Goal: Task Accomplishment & Management: Use online tool/utility

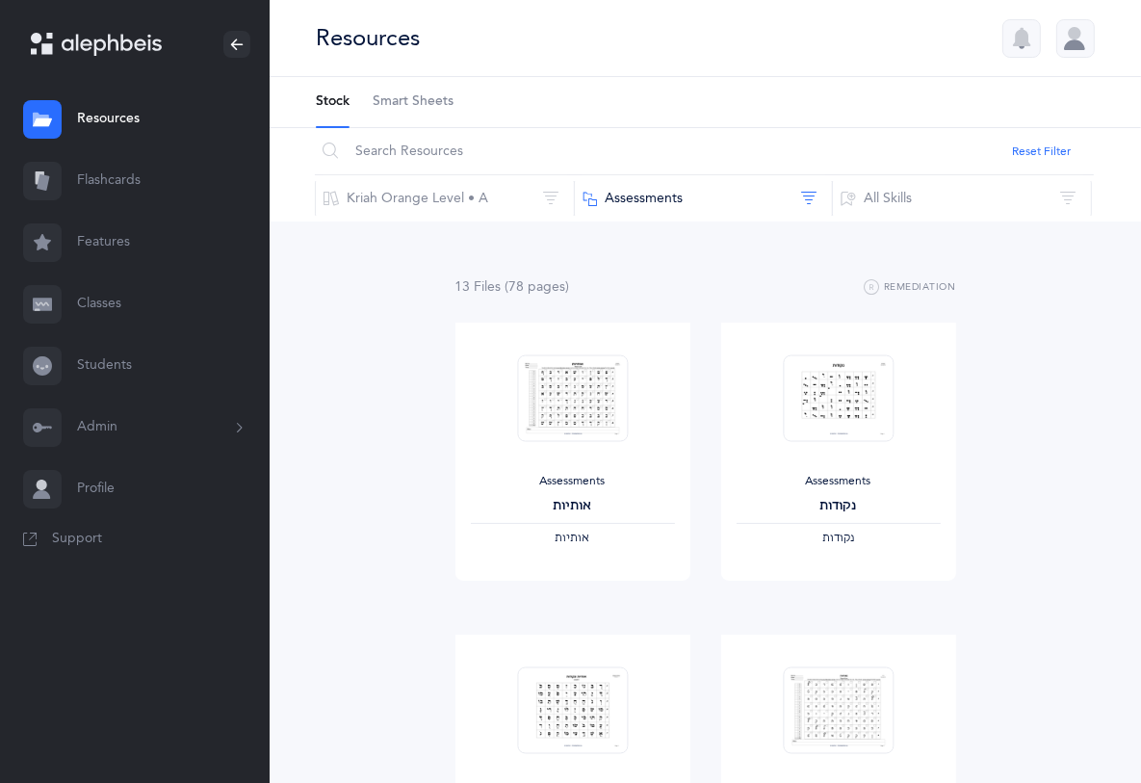
click at [104, 300] on link "Classes" at bounding box center [135, 305] width 270 height 62
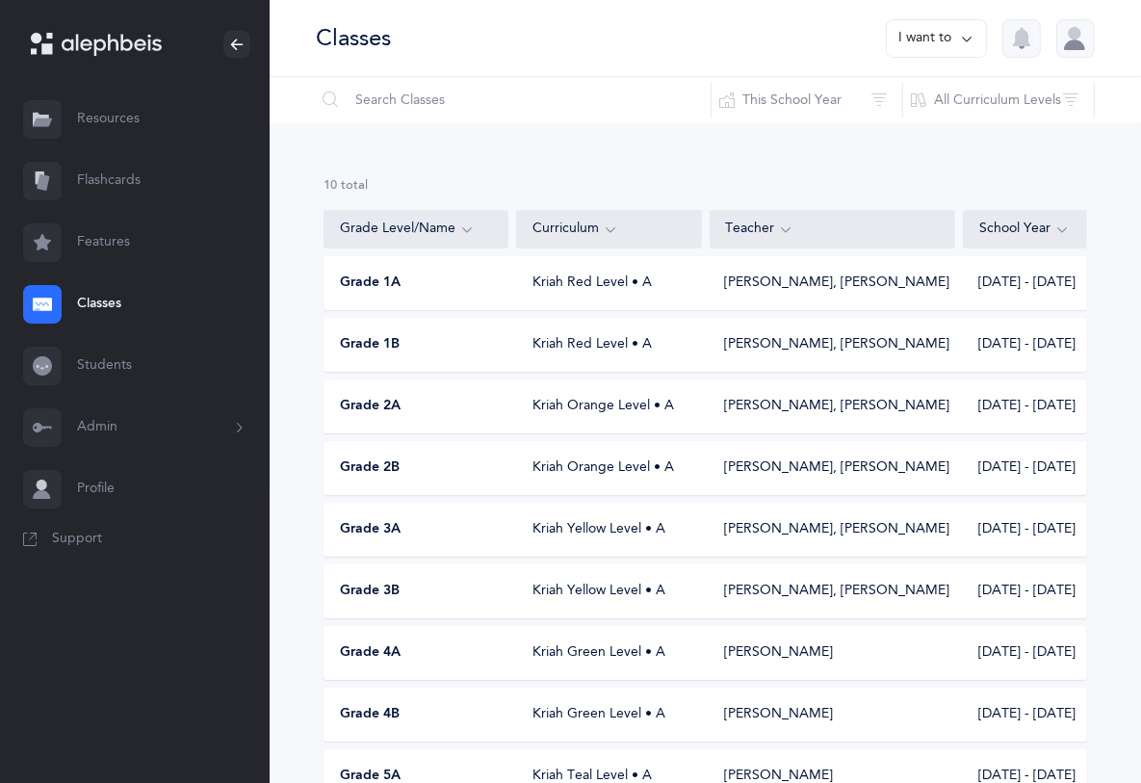
click at [417, 597] on div "Grade 3B" at bounding box center [417, 591] width 185 height 19
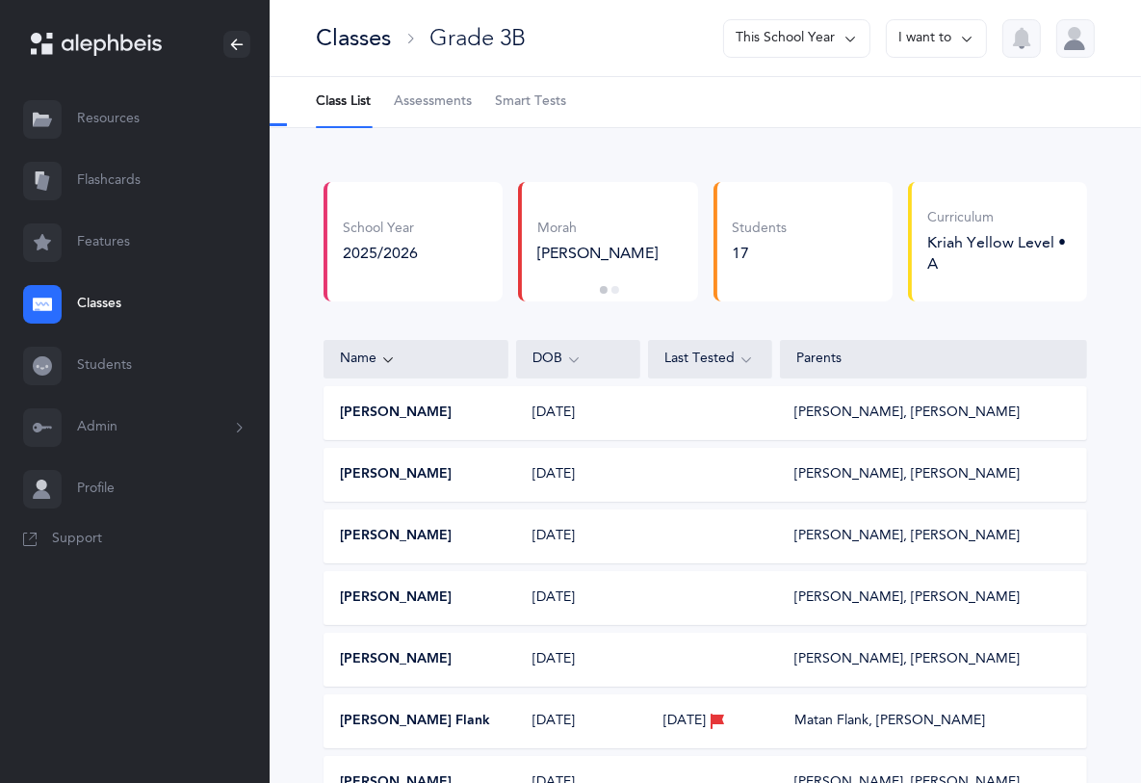
select select "2"
click at [414, 104] on span "Assessments" at bounding box center [433, 101] width 78 height 19
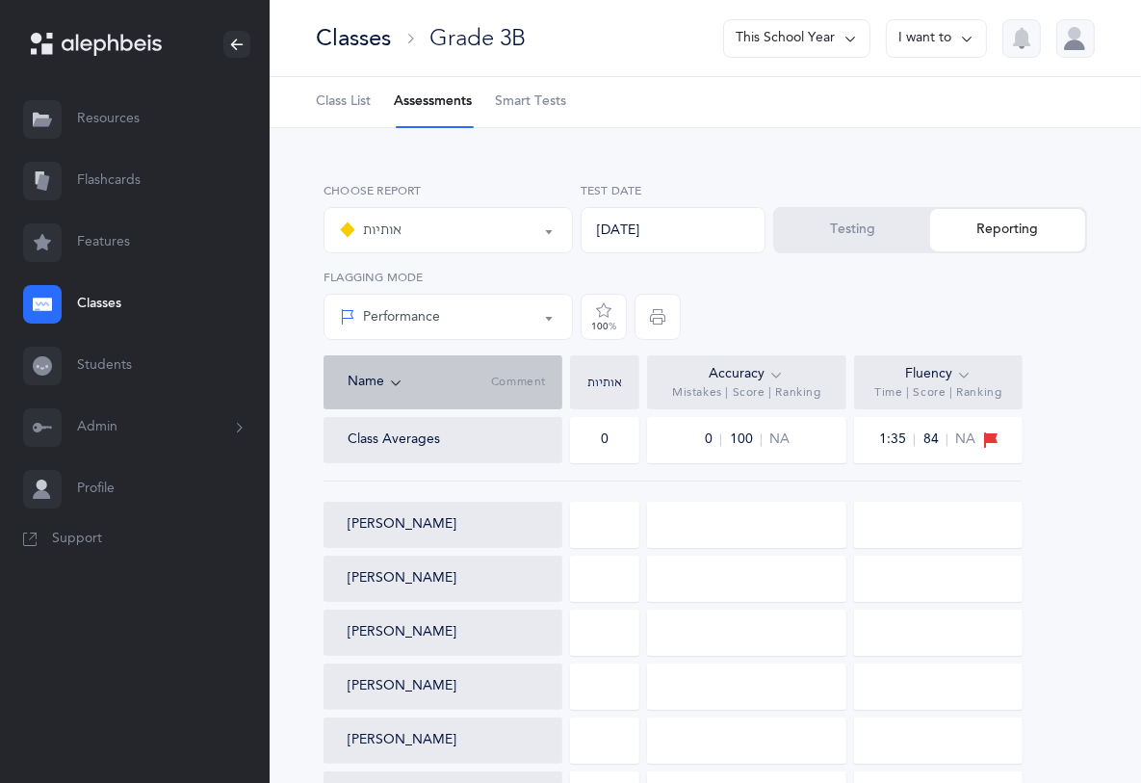
click at [832, 247] on button "Testing" at bounding box center [852, 230] width 155 height 42
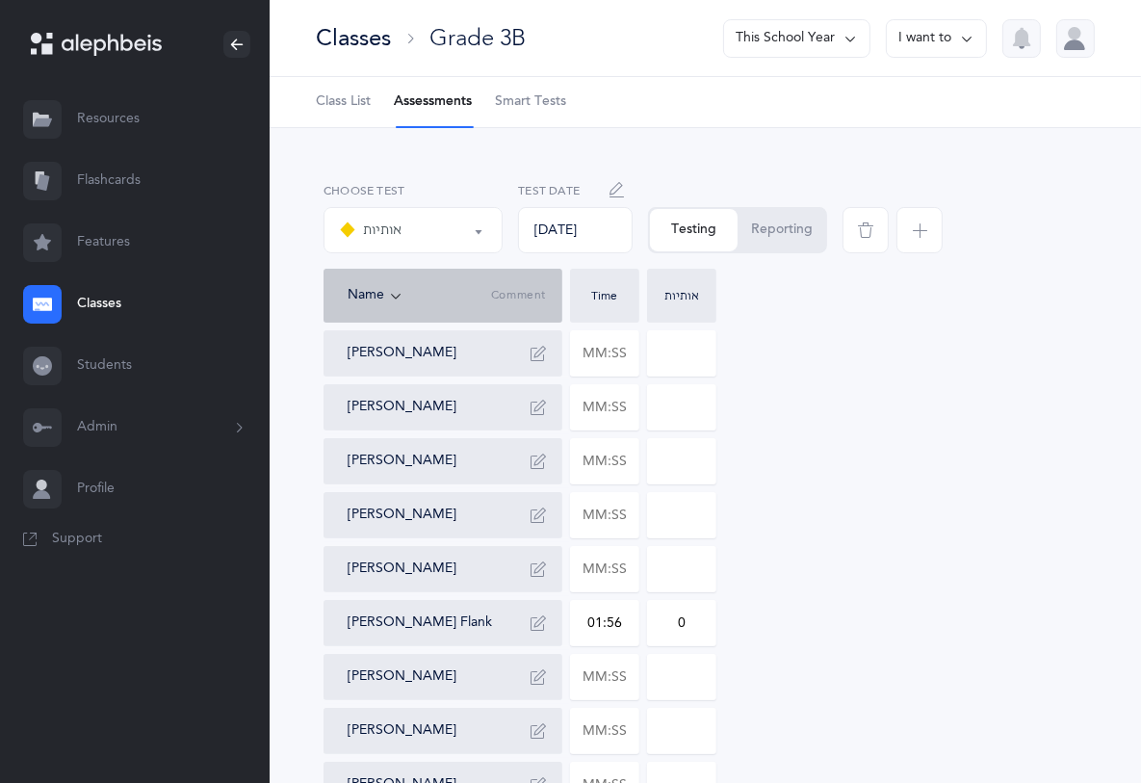
click at [907, 238] on span "button" at bounding box center [920, 230] width 46 height 46
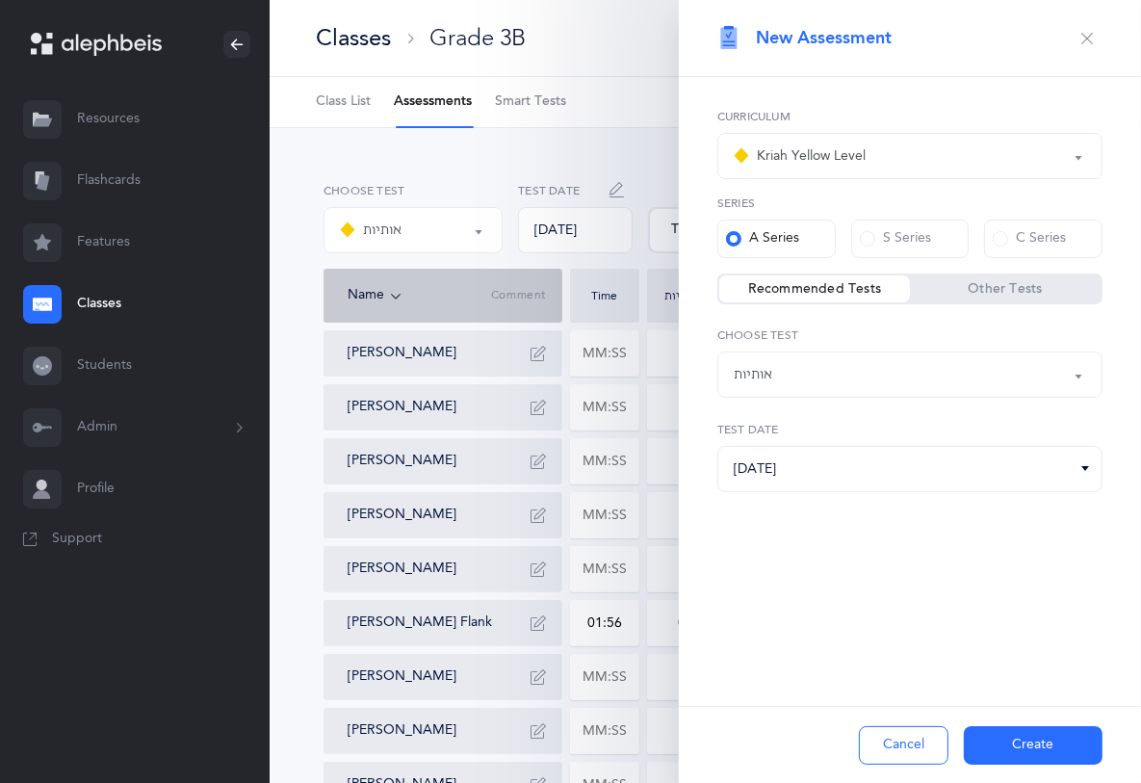
click at [1010, 289] on label "Other Tests" at bounding box center [1005, 288] width 191 height 19
click at [0, 0] on input "Other Tests" at bounding box center [0, 0] width 0 height 0
select select "12"
click at [1070, 148] on div "Kriah Yellow Level" at bounding box center [910, 156] width 353 height 33
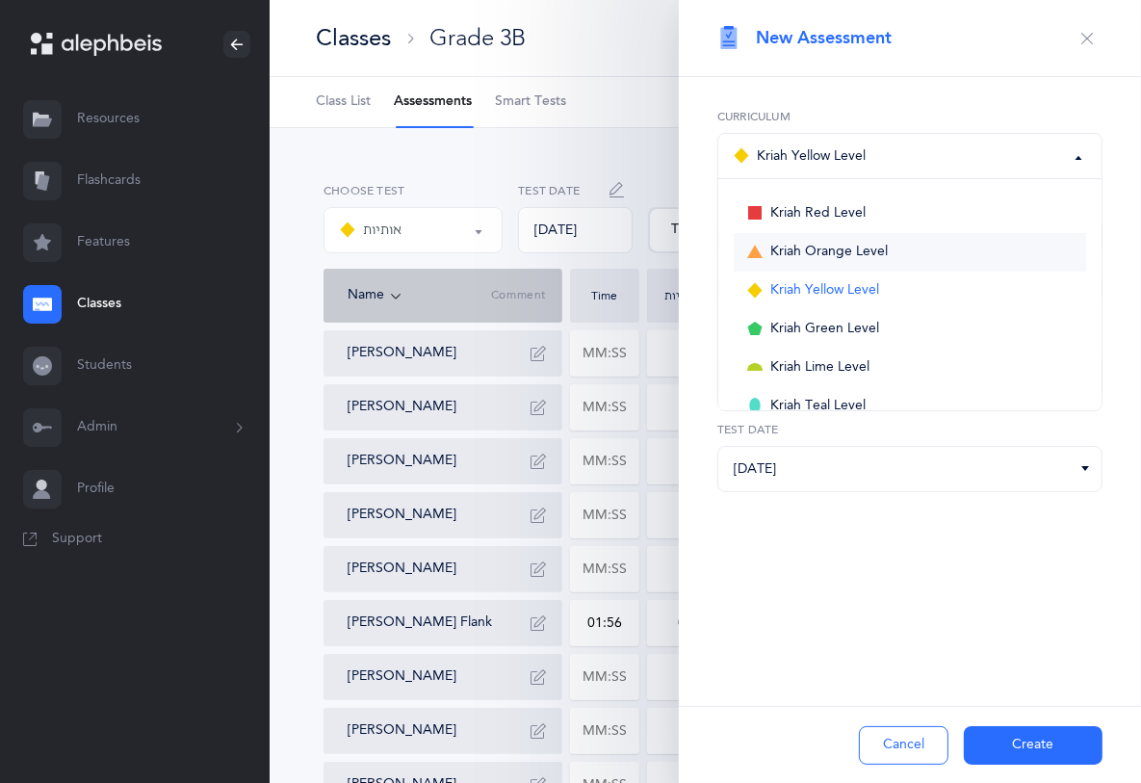
click at [962, 263] on link "Kriah Orange Level" at bounding box center [910, 252] width 353 height 39
select select "4"
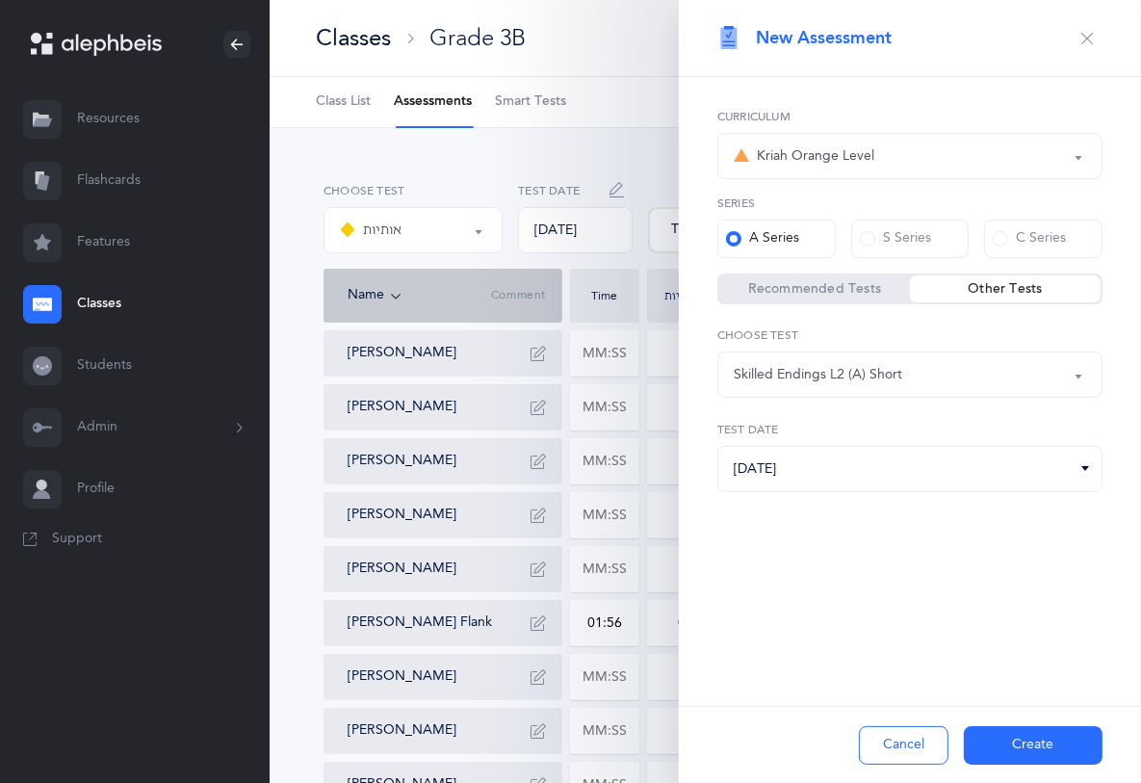
click at [1080, 375] on button "Skilled Endings L2 (A) Short" at bounding box center [910, 375] width 385 height 46
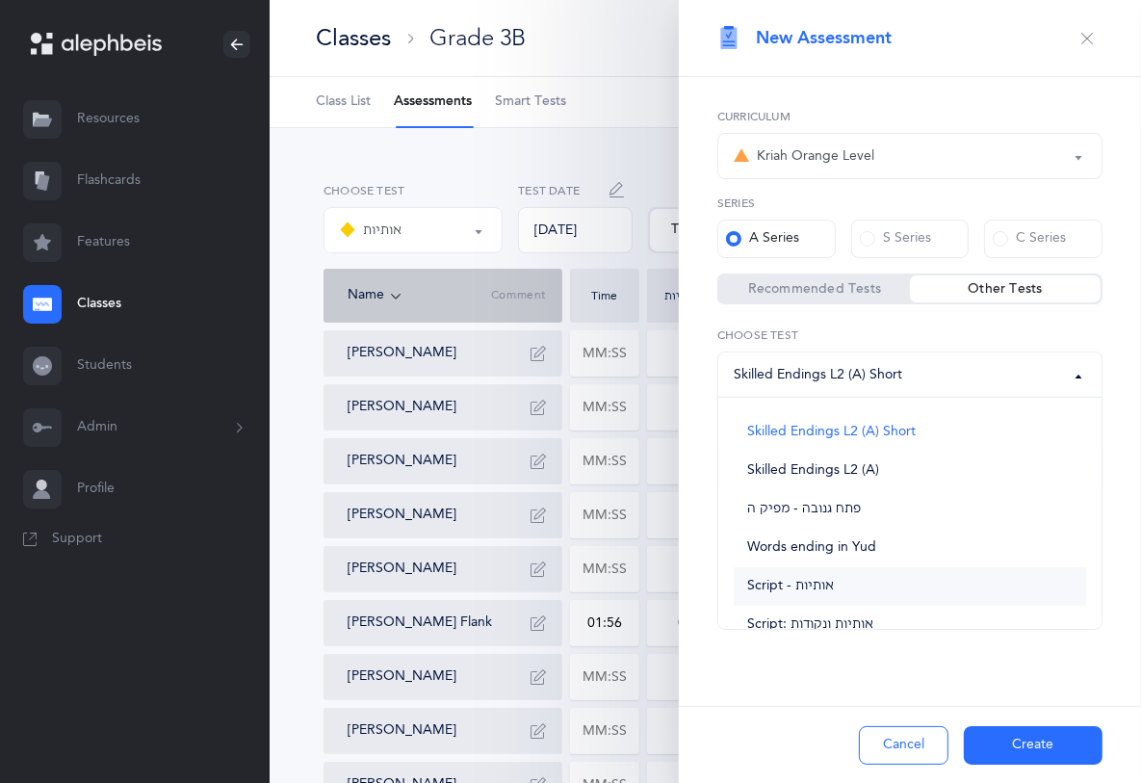
click at [877, 579] on link "Script - אותיות" at bounding box center [910, 586] width 353 height 39
select select "36"
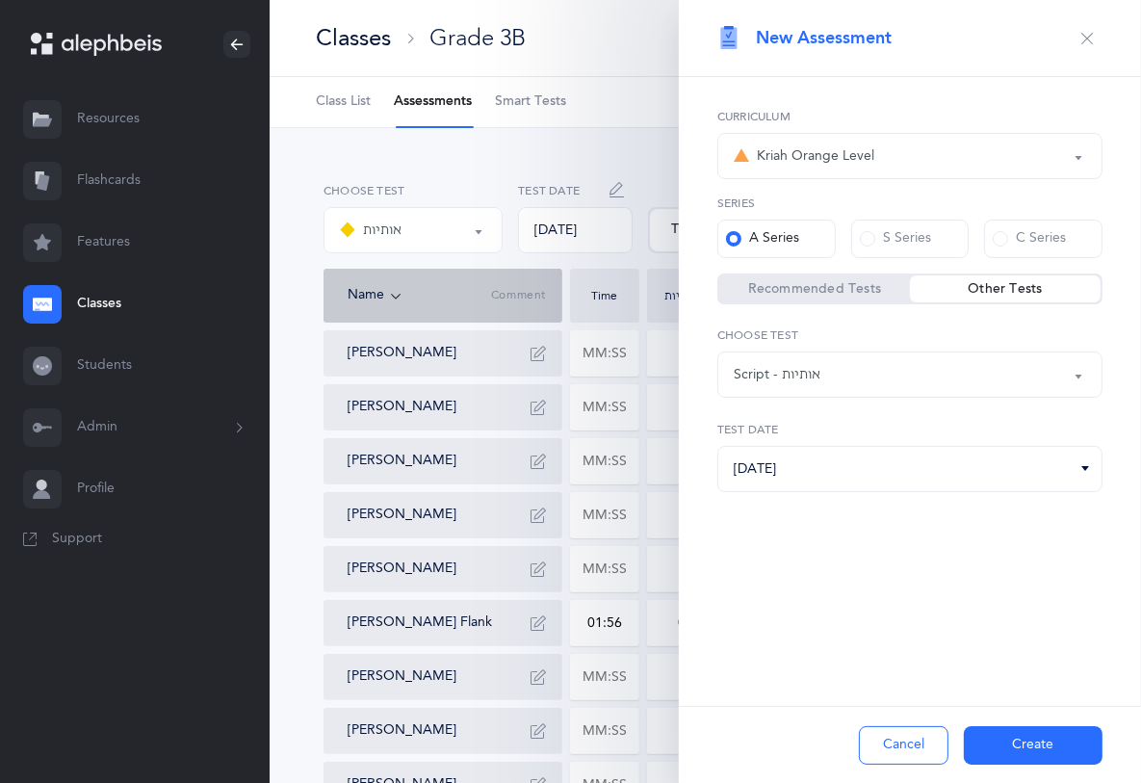
click at [1037, 750] on button "Create" at bounding box center [1033, 745] width 139 height 39
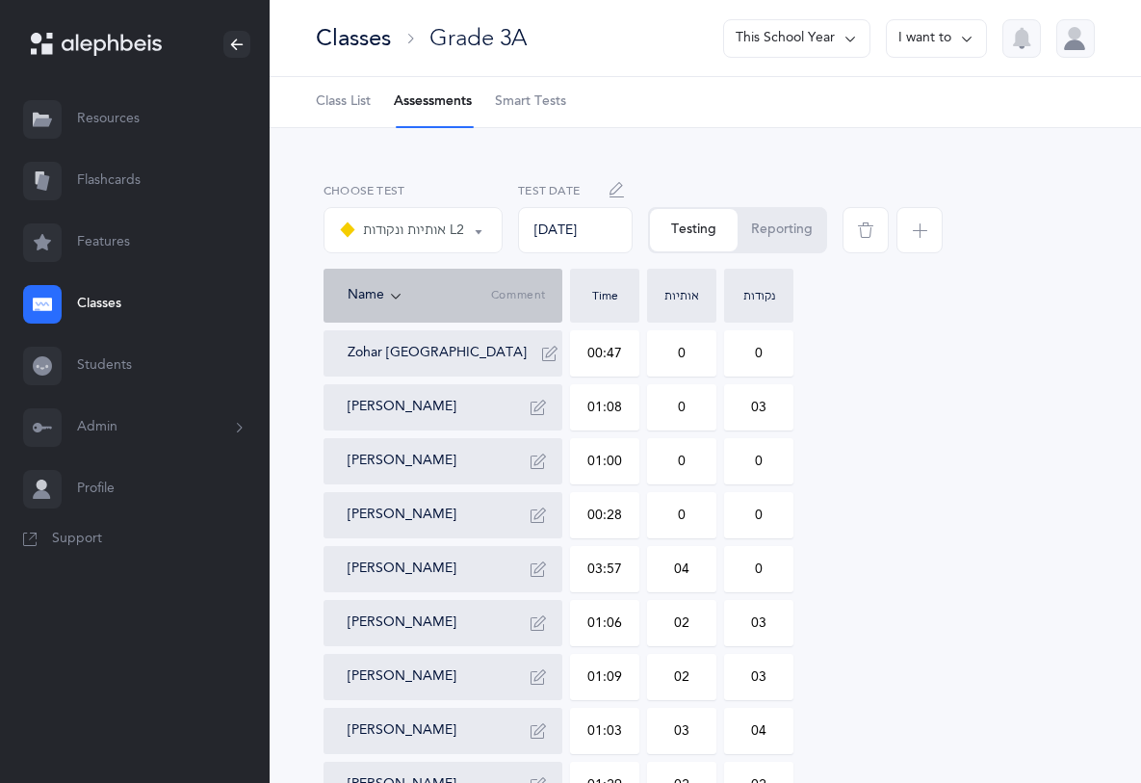
select select "9"
click at [375, 33] on div "Classes" at bounding box center [353, 38] width 75 height 32
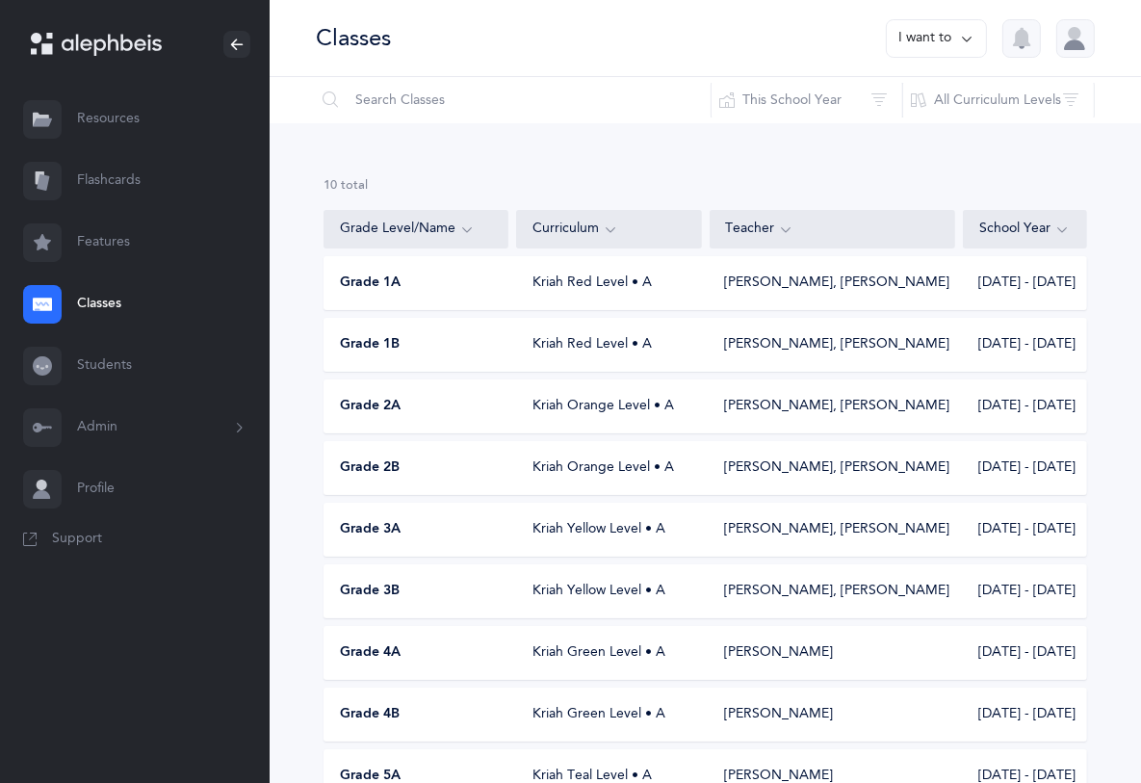
click at [437, 578] on div "Grade 3B Kriah Yellow Level • A [PERSON_NAME], [PERSON_NAME] [DATE] - [DATE]" at bounding box center [706, 591] width 764 height 54
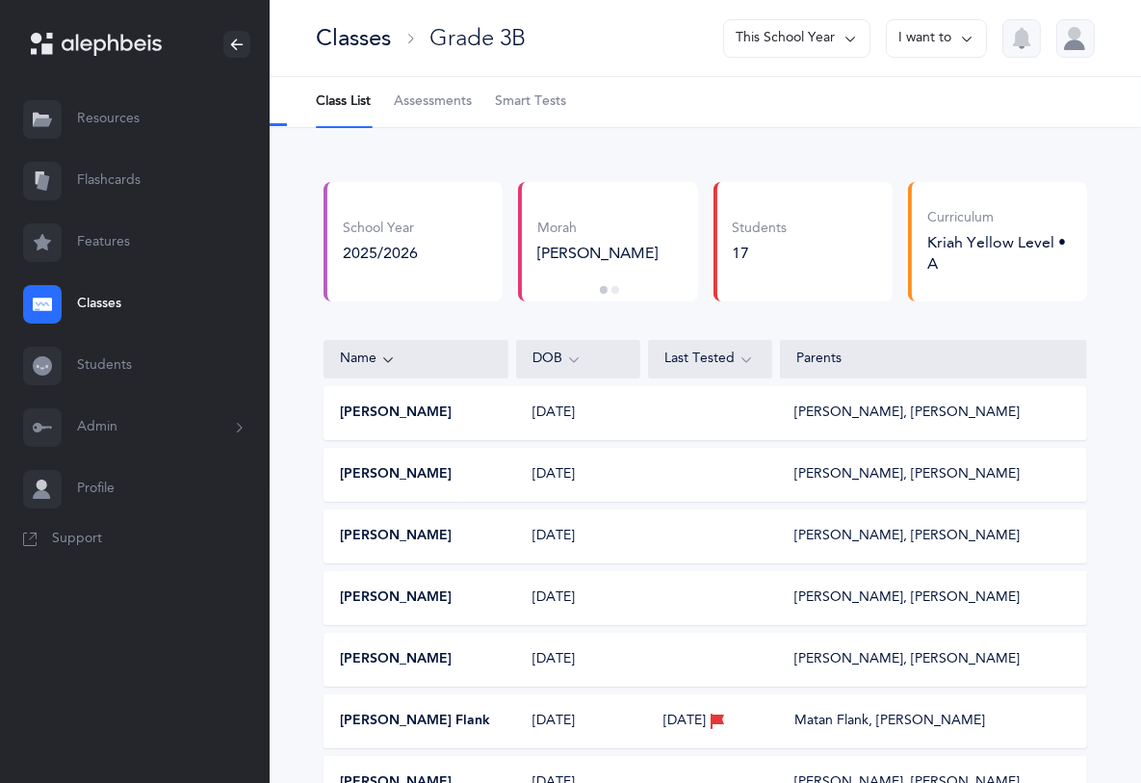
select select "2"
click at [427, 97] on span "Assessments" at bounding box center [433, 101] width 78 height 19
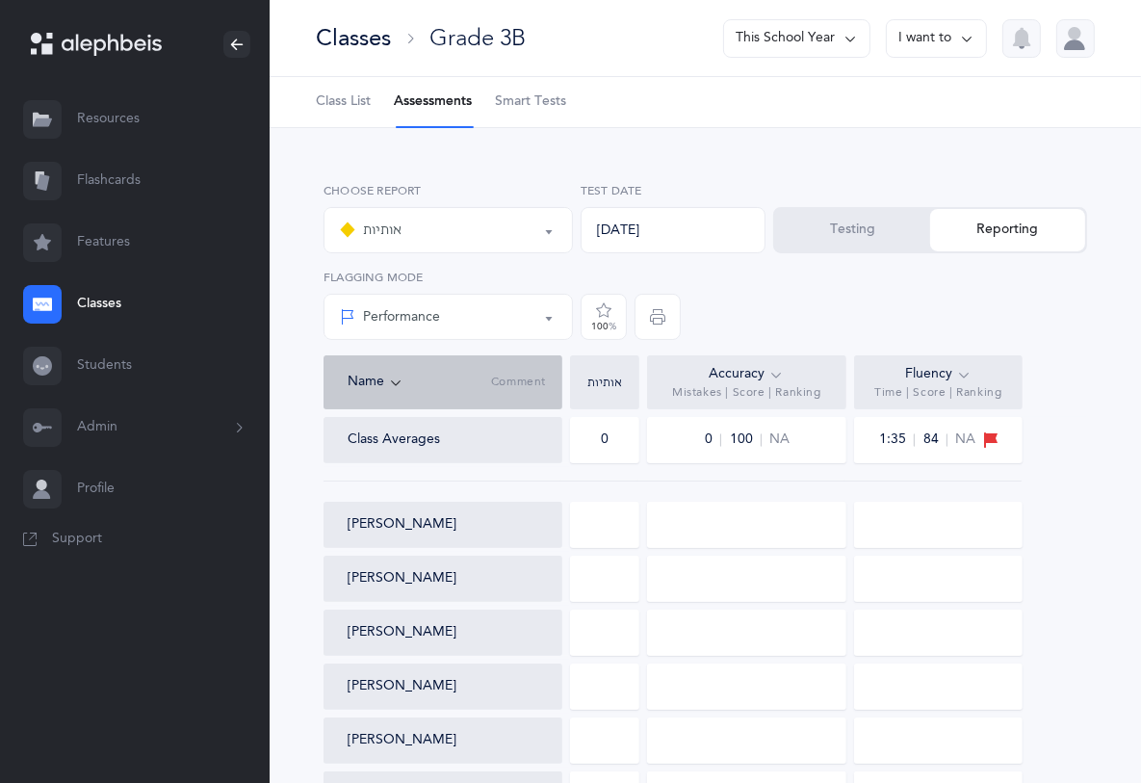
click at [876, 248] on button "Testing" at bounding box center [852, 230] width 155 height 42
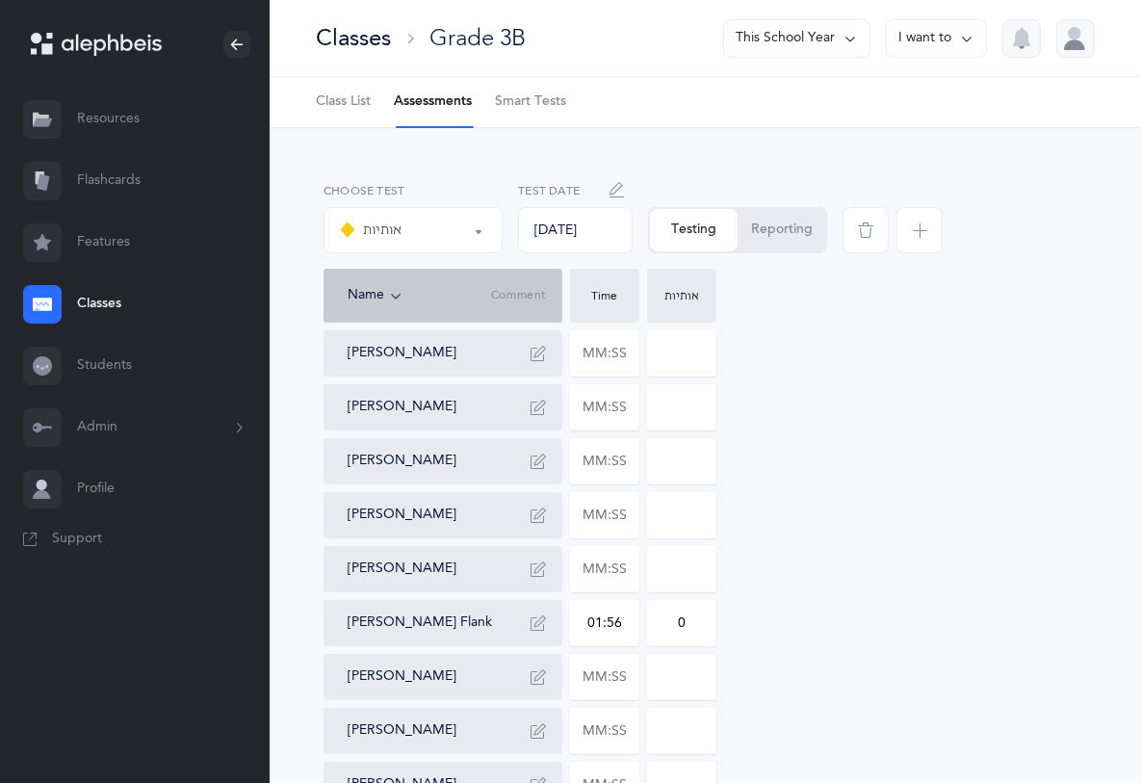
click at [919, 240] on span "button" at bounding box center [920, 230] width 46 height 46
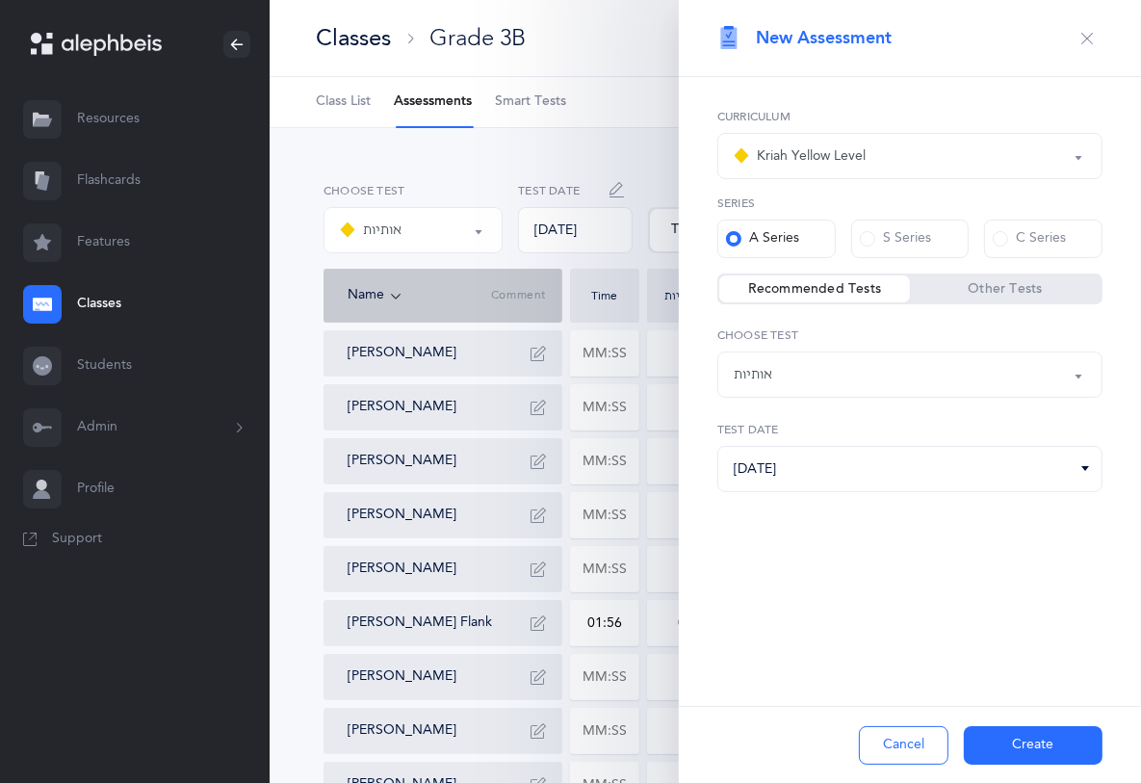
click at [1086, 156] on button "Kriah Yellow Level" at bounding box center [910, 156] width 385 height 46
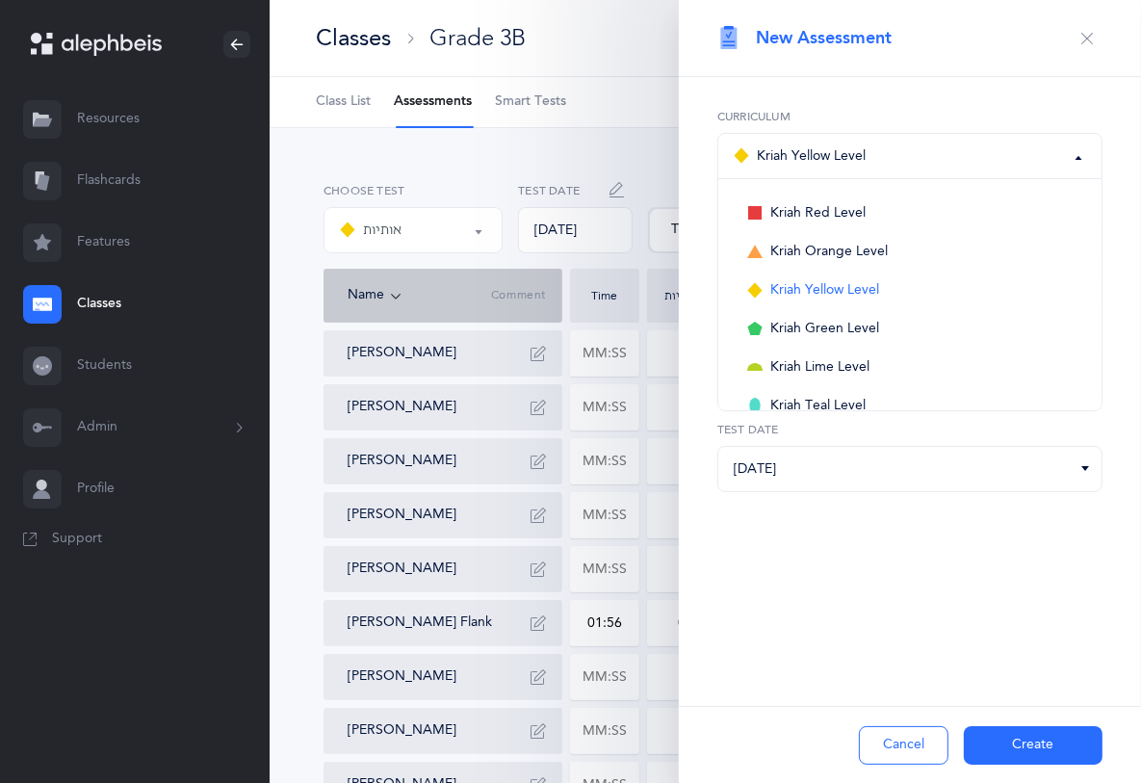
click at [1071, 642] on div "New Assessment Kriah Red Level Kriah Orange Level Kriah Yellow Level Kriah Gree…" at bounding box center [910, 391] width 462 height 783
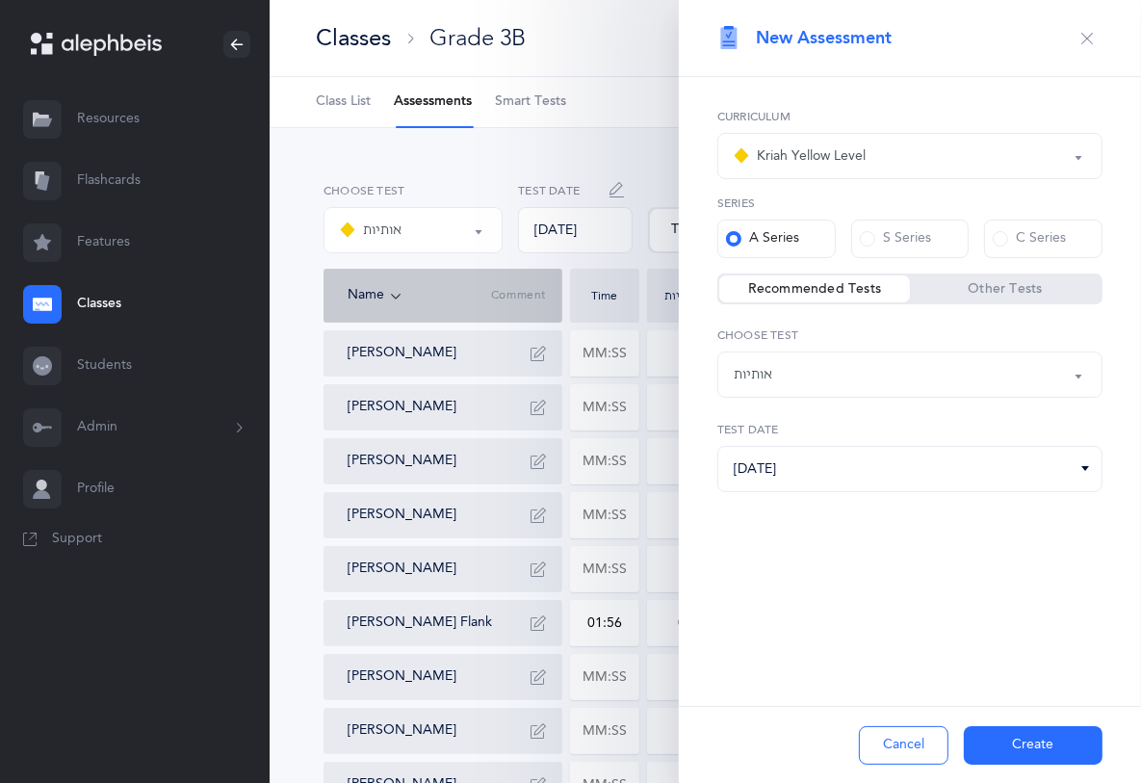
click at [1073, 368] on button "אותיות" at bounding box center [910, 375] width 385 height 46
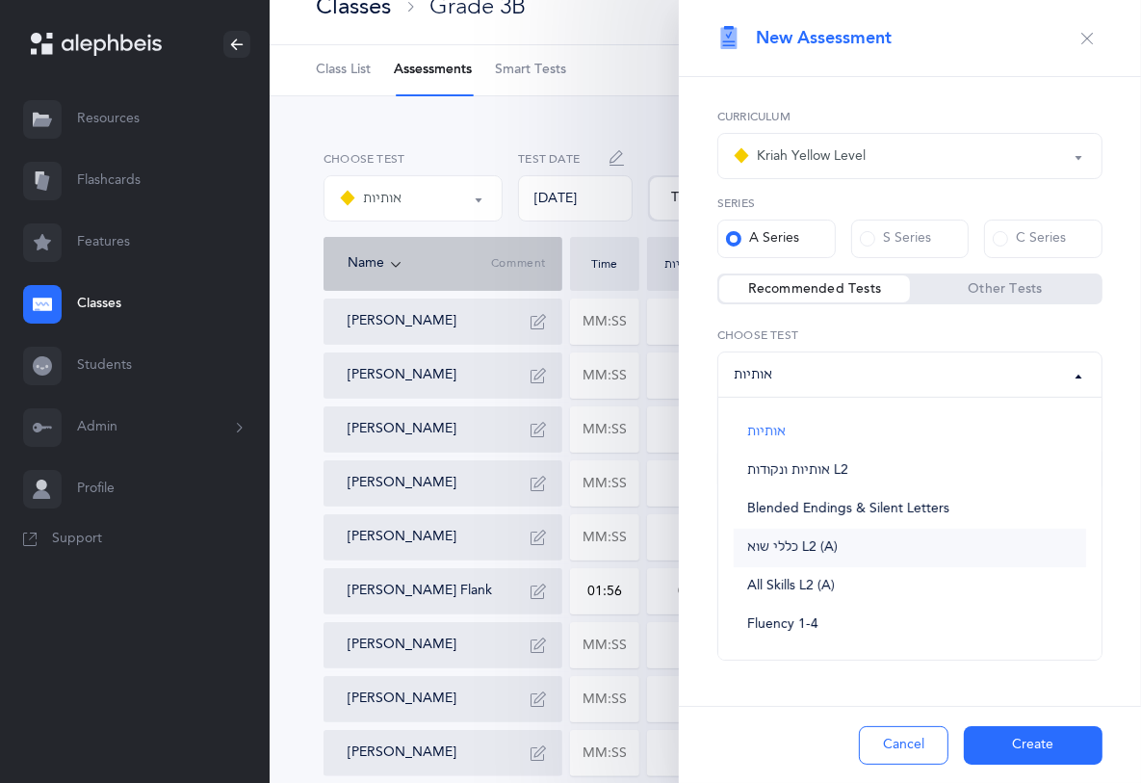
scroll to position [33, 0]
click at [856, 470] on link "אותיות ונקודות L2" at bounding box center [910, 471] width 353 height 39
select select "9"
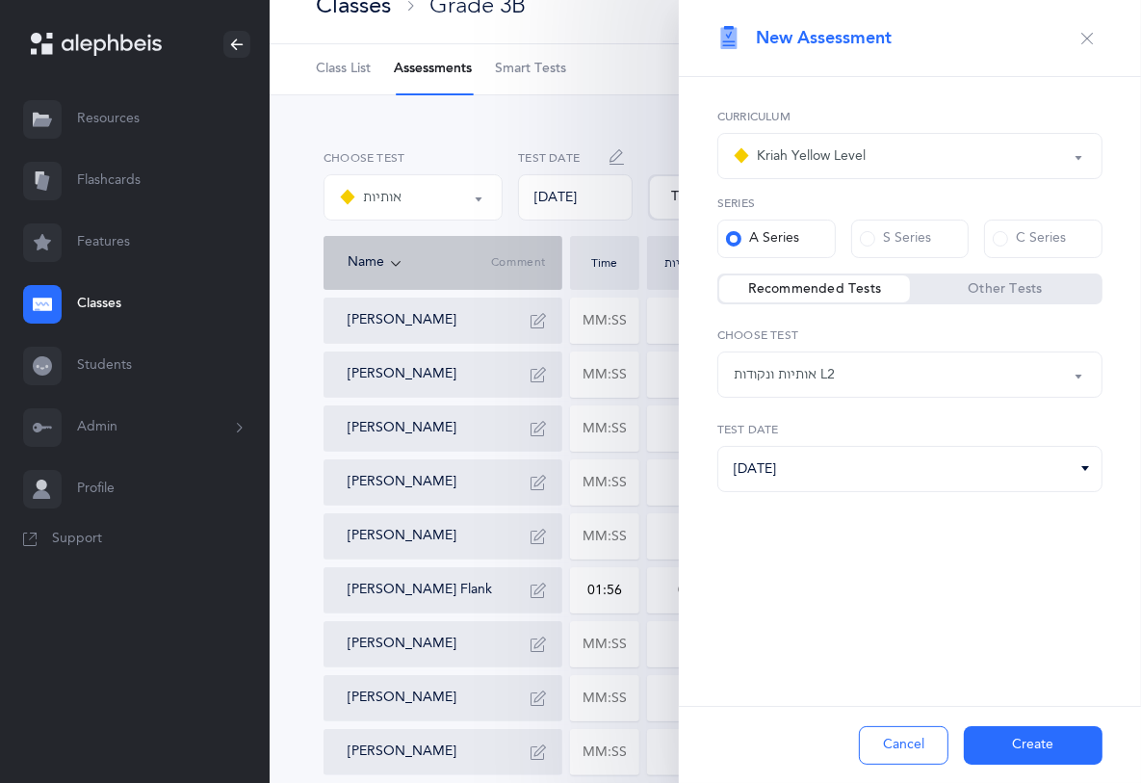
click at [1052, 744] on button "Create" at bounding box center [1033, 745] width 139 height 39
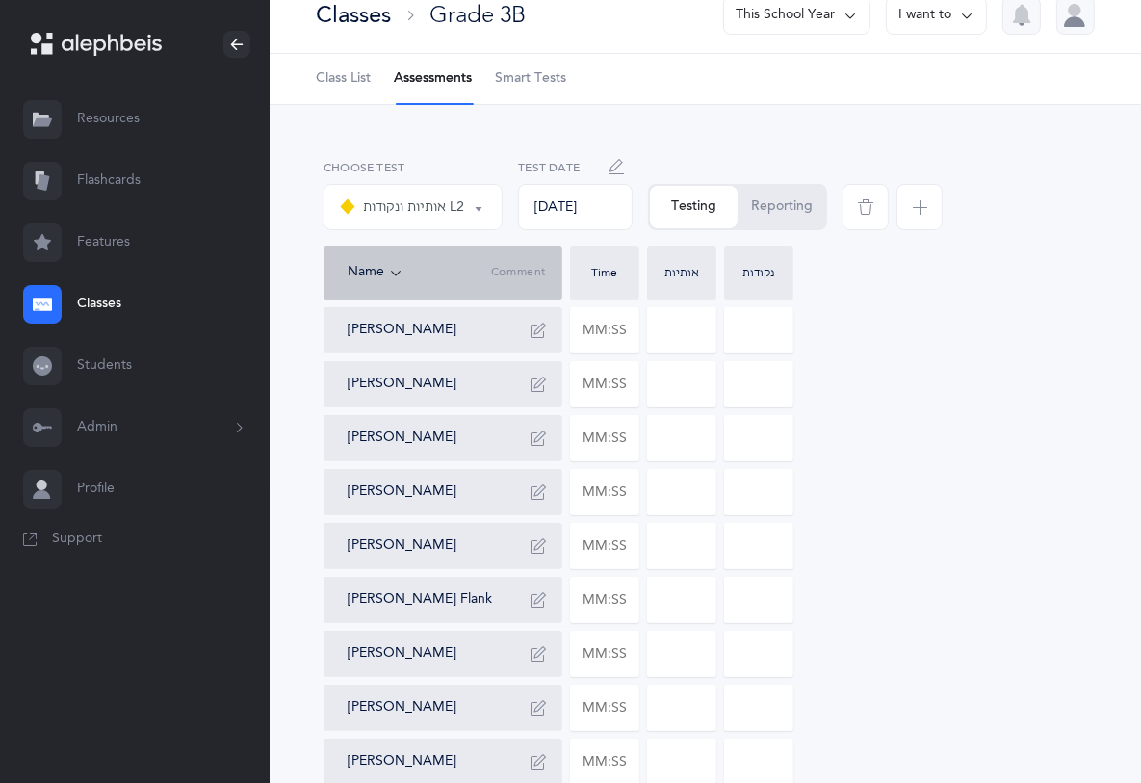
scroll to position [0, 0]
